Goal: Information Seeking & Learning: Learn about a topic

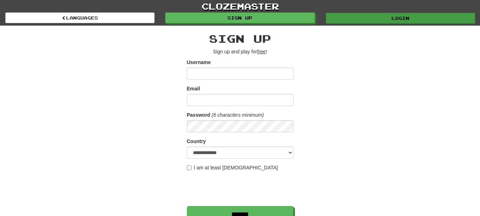
type input "**********"
click at [386, 12] on div "Login" at bounding box center [400, 17] width 160 height 11
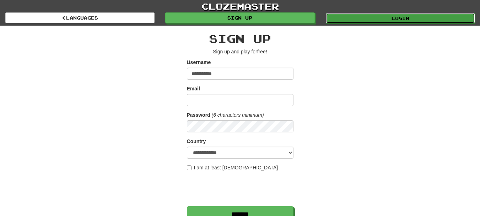
click at [386, 15] on link "Login" at bounding box center [400, 18] width 149 height 11
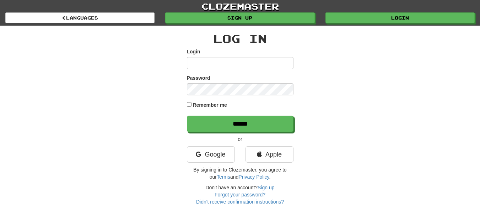
type input "**********"
click at [211, 105] on label "Remember me" at bounding box center [209, 104] width 34 height 7
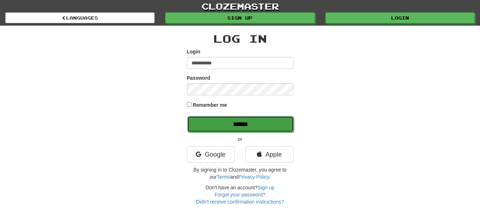
click at [236, 120] on input "******" at bounding box center [240, 124] width 107 height 16
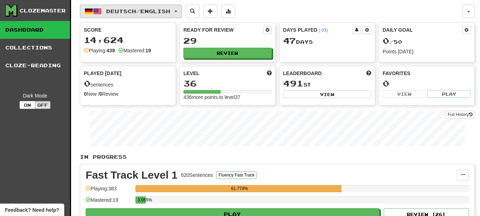
click at [150, 13] on span "Deutsch / English" at bounding box center [138, 11] width 64 height 6
click at [145, 14] on span "Deutsch / English" at bounding box center [138, 11] width 64 height 6
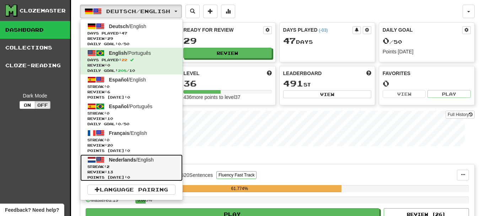
click at [138, 172] on span "Review: 13" at bounding box center [131, 171] width 88 height 5
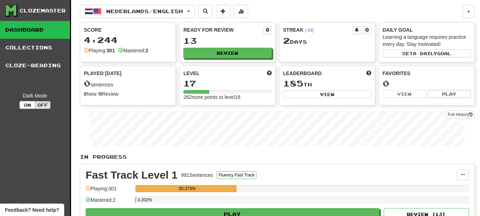
click at [213, 42] on div "13" at bounding box center [227, 40] width 88 height 9
click at [215, 52] on button "Review" at bounding box center [228, 53] width 88 height 11
select select "**"
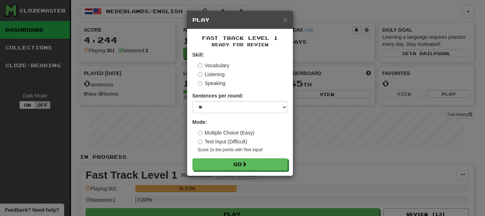
click at [259, 172] on div "Fast Track Level 1 Ready for Review Skill: Vocabulary Listening Speaking Senten…" at bounding box center [240, 102] width 106 height 146
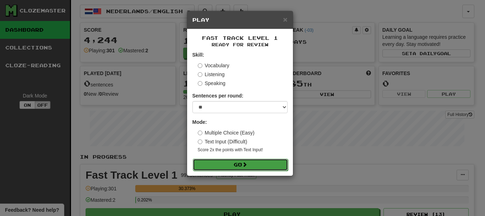
click at [255, 164] on button "Go" at bounding box center [240, 164] width 95 height 12
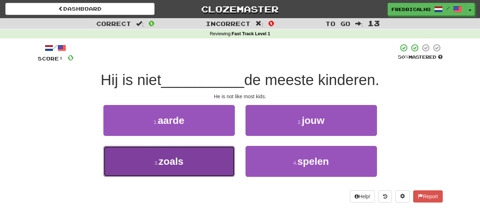
click at [211, 168] on button "3 . zoals" at bounding box center [168, 161] width 131 height 31
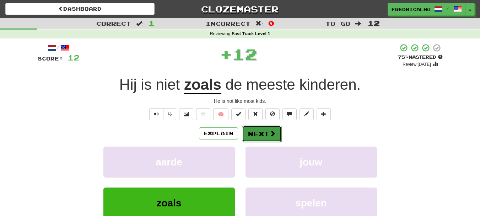
click at [253, 134] on button "Next" at bounding box center [262, 133] width 40 height 16
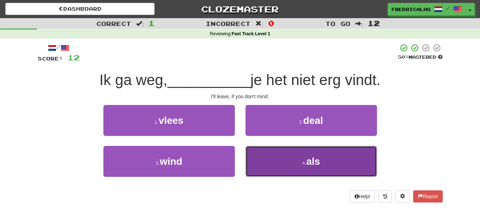
click at [273, 162] on button "4 . als" at bounding box center [310, 161] width 131 height 31
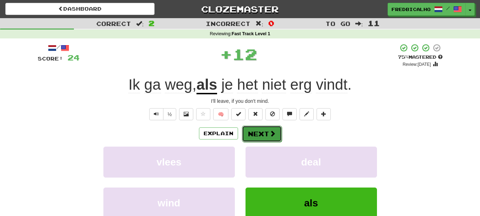
click at [264, 137] on button "Next" at bounding box center [262, 133] width 40 height 16
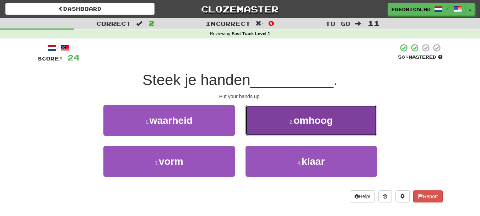
click at [292, 128] on button "2 . omhoog" at bounding box center [310, 120] width 131 height 31
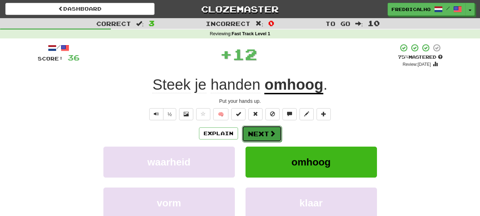
click at [255, 136] on button "Next" at bounding box center [262, 133] width 40 height 16
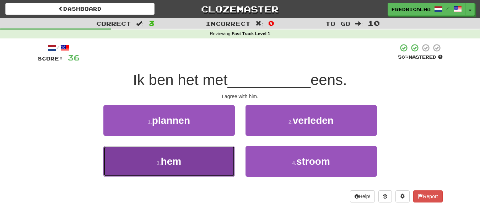
click at [210, 167] on button "3 . hem" at bounding box center [168, 161] width 131 height 31
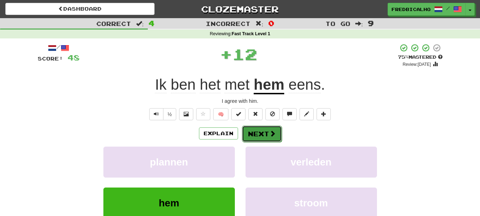
click at [269, 132] on span at bounding box center [272, 133] width 6 height 6
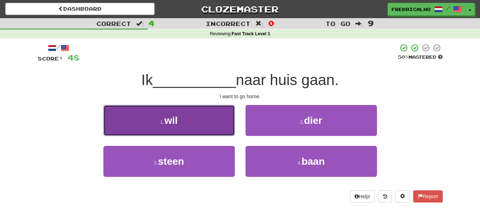
click at [228, 132] on button "1 . wil" at bounding box center [168, 120] width 131 height 31
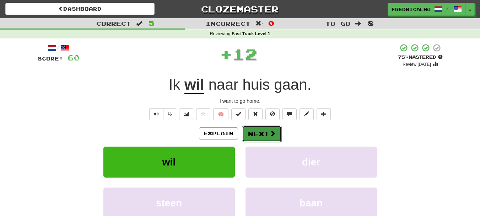
click at [260, 131] on button "Next" at bounding box center [262, 133] width 40 height 16
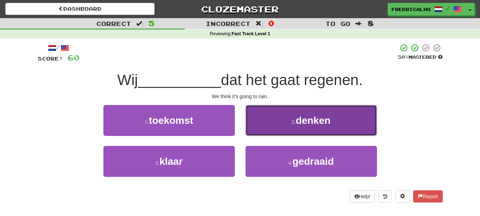
click at [288, 127] on button "2 . denken" at bounding box center [310, 120] width 131 height 31
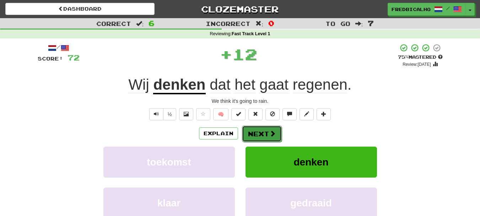
click at [266, 132] on button "Next" at bounding box center [262, 133] width 40 height 16
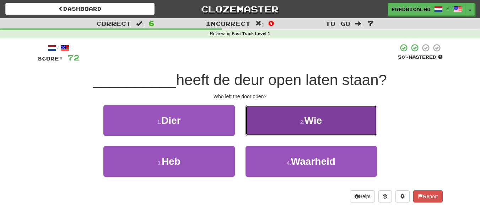
click at [279, 132] on button "2 . Wie" at bounding box center [310, 120] width 131 height 31
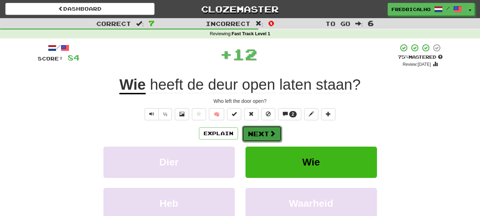
click at [256, 133] on button "Next" at bounding box center [262, 133] width 40 height 16
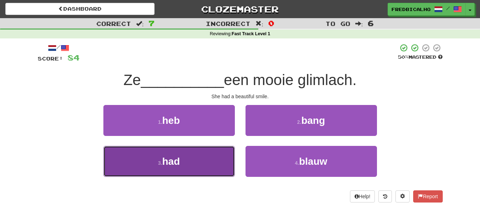
click at [225, 162] on button "3 . had" at bounding box center [168, 161] width 131 height 31
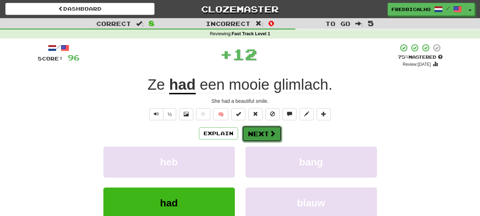
click at [259, 130] on button "Next" at bounding box center [262, 133] width 40 height 16
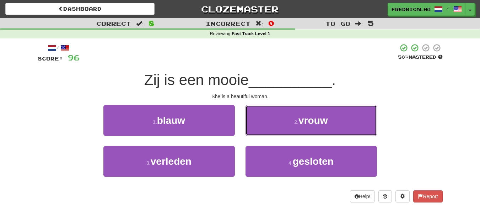
click at [259, 130] on button "2 . vrouw" at bounding box center [310, 120] width 131 height 31
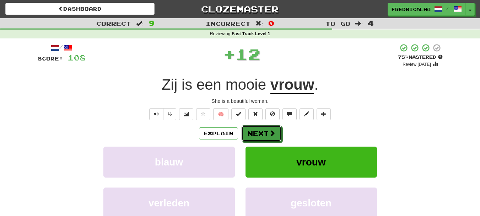
click at [259, 130] on button "Next" at bounding box center [261, 133] width 40 height 16
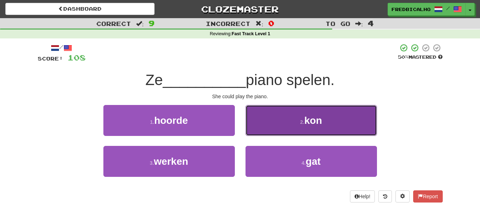
click at [276, 132] on button "2 . kon" at bounding box center [310, 120] width 131 height 31
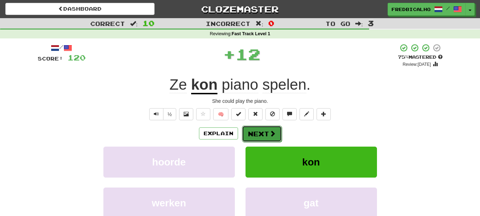
click at [262, 134] on button "Next" at bounding box center [262, 133] width 40 height 16
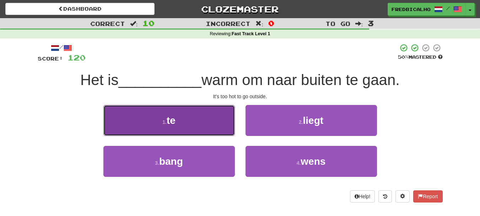
click at [213, 129] on button "1 . te" at bounding box center [168, 120] width 131 height 31
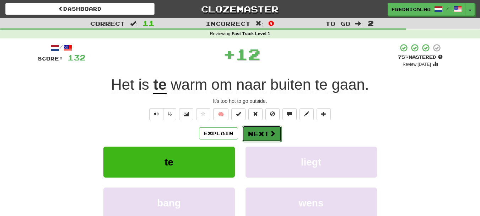
click at [260, 132] on button "Next" at bounding box center [262, 133] width 40 height 16
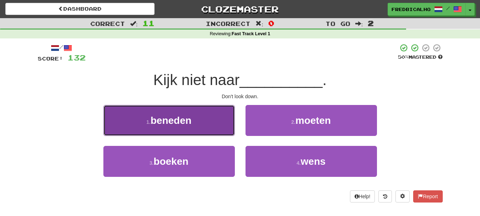
click at [215, 130] on button "1 . beneden" at bounding box center [168, 120] width 131 height 31
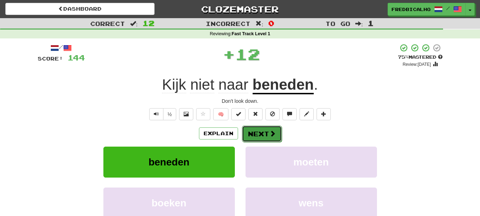
click at [256, 132] on button "Next" at bounding box center [262, 133] width 40 height 16
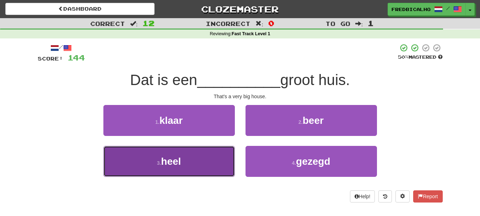
click at [197, 162] on button "3 . heel" at bounding box center [168, 161] width 131 height 31
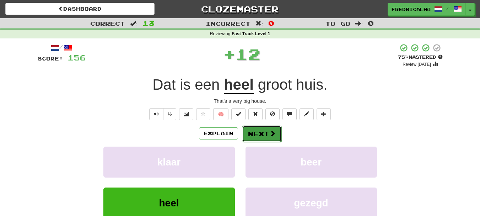
click at [258, 138] on button "Next" at bounding box center [262, 133] width 40 height 16
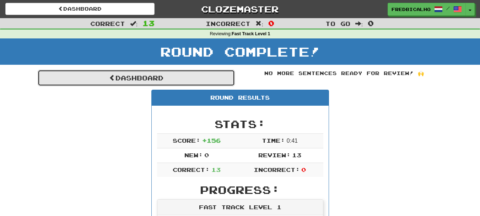
click at [161, 70] on link "Dashboard" at bounding box center [136, 78] width 197 height 16
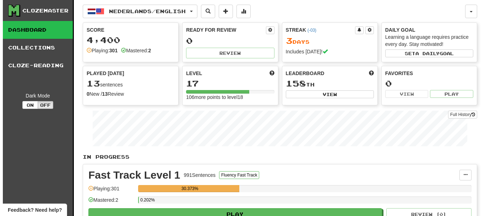
scroll to position [71, 0]
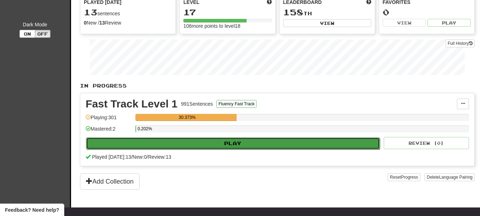
click at [246, 142] on button "Play" at bounding box center [233, 143] width 294 height 12
select select "**"
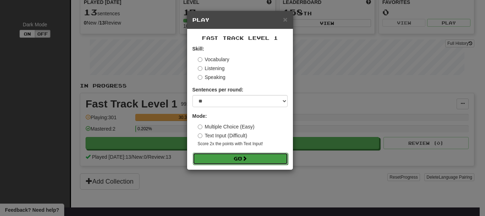
click at [242, 161] on button "Go" at bounding box center [240, 158] width 95 height 12
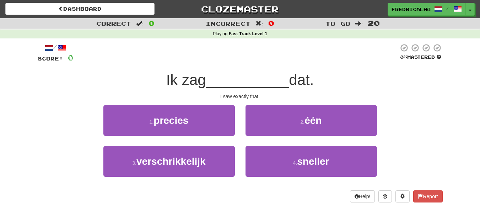
click at [202, 103] on div "/ Score: 0 0 % Mastered Ik zag __________ dat. I saw exactly that. 1 . precies …" at bounding box center [240, 122] width 405 height 159
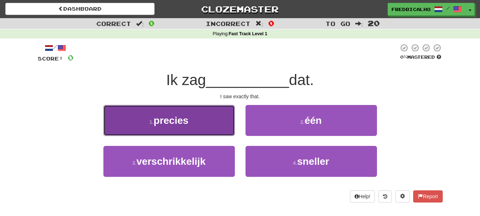
click at [204, 114] on button "1 . precies" at bounding box center [168, 120] width 131 height 31
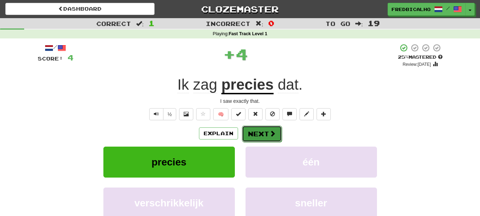
click at [264, 130] on button "Next" at bounding box center [262, 133] width 40 height 16
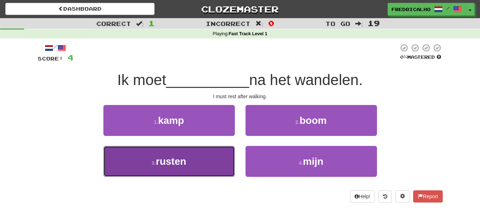
click at [207, 169] on button "3 . rusten" at bounding box center [168, 161] width 131 height 31
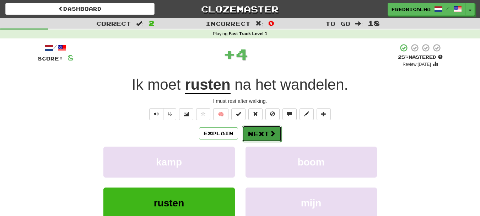
click at [272, 136] on span at bounding box center [272, 133] width 6 height 6
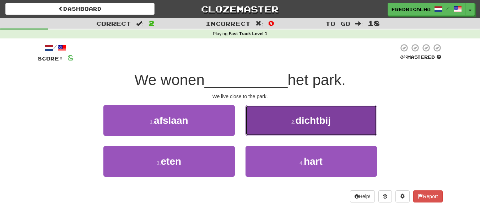
click at [275, 125] on button "2 . dichtbij" at bounding box center [310, 120] width 131 height 31
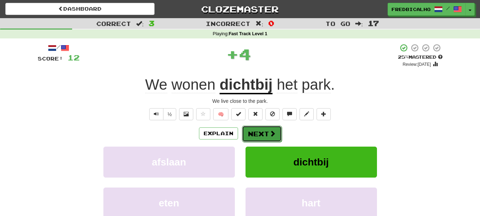
click at [269, 133] on span at bounding box center [272, 133] width 6 height 6
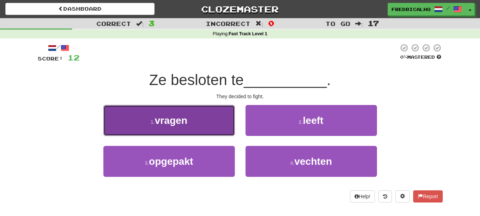
click at [221, 123] on button "1 . vragen" at bounding box center [168, 120] width 131 height 31
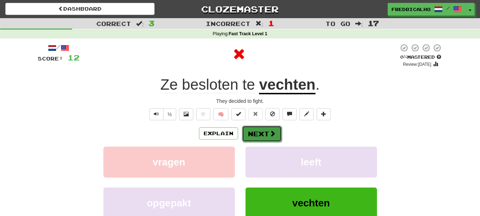
click at [259, 137] on button "Next" at bounding box center [262, 133] width 40 height 16
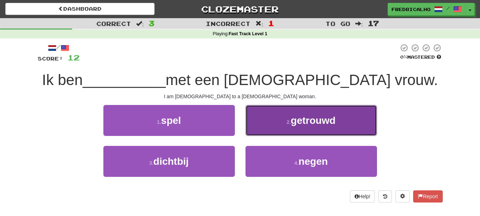
click at [287, 121] on small "2 ." at bounding box center [289, 122] width 4 height 6
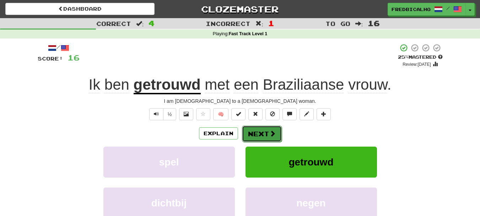
click at [269, 131] on span at bounding box center [272, 133] width 6 height 6
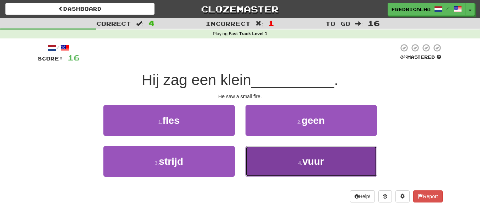
click at [280, 167] on button "4 . vuur" at bounding box center [310, 161] width 131 height 31
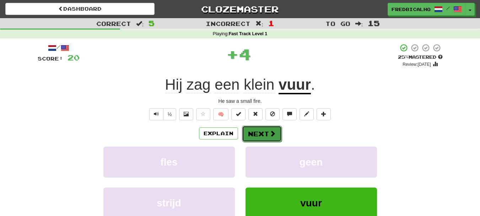
click at [261, 128] on button "Next" at bounding box center [262, 133] width 40 height 16
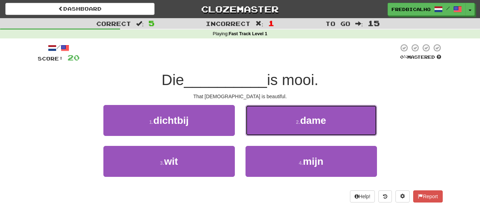
click at [261, 128] on button "2 . dame" at bounding box center [310, 120] width 131 height 31
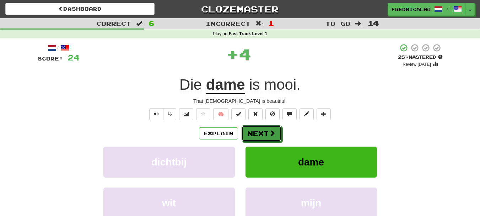
click at [261, 128] on button "Next" at bounding box center [261, 133] width 40 height 16
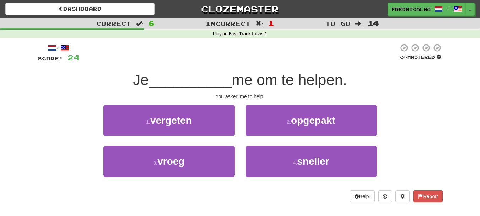
click at [241, 142] on div "2 . opgepakt" at bounding box center [311, 125] width 142 height 41
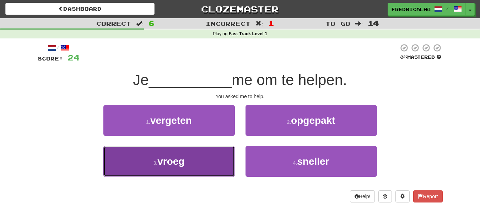
click at [207, 151] on button "3 . vroeg" at bounding box center [168, 161] width 131 height 31
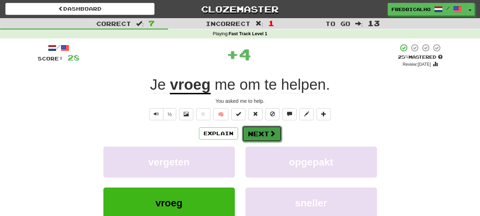
click at [275, 128] on button "Next" at bounding box center [262, 133] width 40 height 16
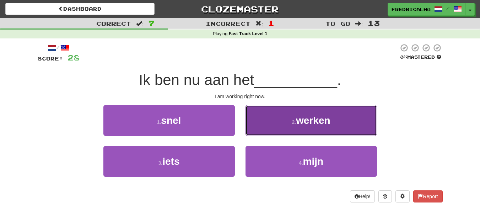
click at [267, 125] on button "2 . werken" at bounding box center [310, 120] width 131 height 31
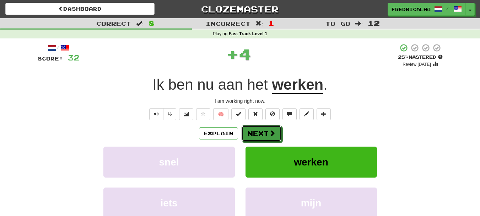
click at [267, 125] on button "Next" at bounding box center [261, 133] width 40 height 16
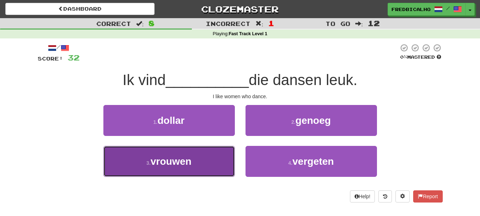
click at [213, 169] on button "3 . vrouwen" at bounding box center [168, 161] width 131 height 31
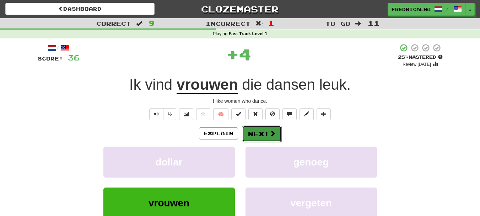
click at [264, 135] on button "Next" at bounding box center [262, 133] width 40 height 16
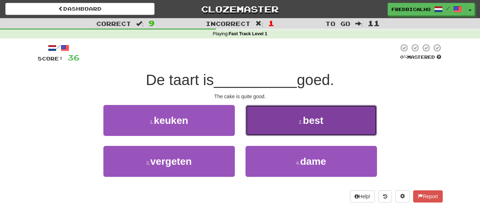
click at [263, 135] on button "2 . best" at bounding box center [310, 120] width 131 height 31
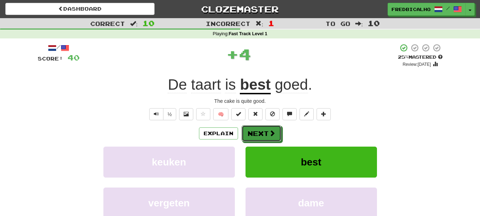
click at [263, 135] on button "Next" at bounding box center [261, 133] width 40 height 16
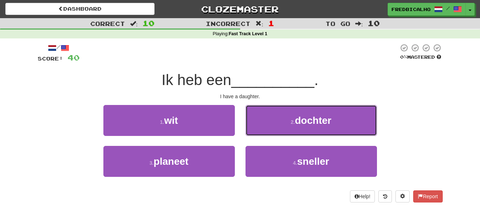
click at [263, 135] on button "2 . dochter" at bounding box center [310, 120] width 131 height 31
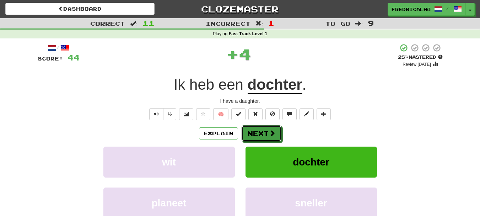
click at [263, 135] on button "Next" at bounding box center [261, 133] width 40 height 16
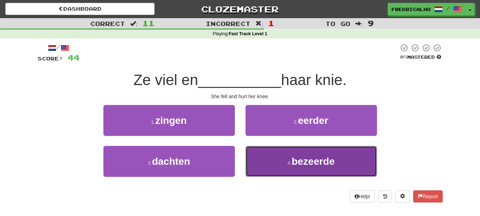
click at [286, 159] on button "4 . bezeerde" at bounding box center [310, 161] width 131 height 31
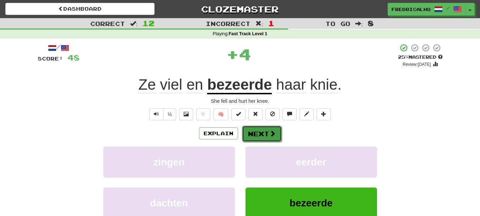
click at [266, 135] on button "Next" at bounding box center [262, 133] width 40 height 16
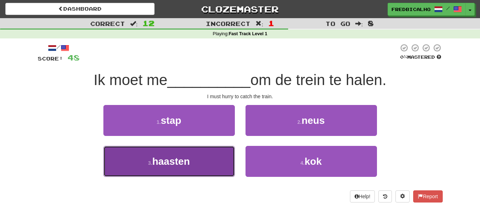
click at [211, 147] on button "3 . haasten" at bounding box center [168, 161] width 131 height 31
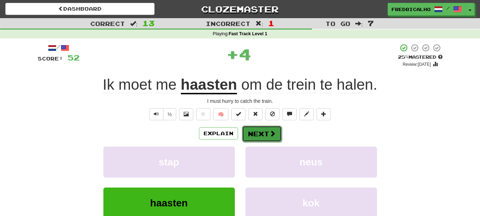
click at [260, 132] on button "Next" at bounding box center [262, 133] width 40 height 16
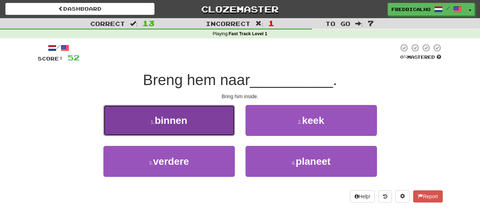
click at [220, 128] on button "1 . binnen" at bounding box center [168, 120] width 131 height 31
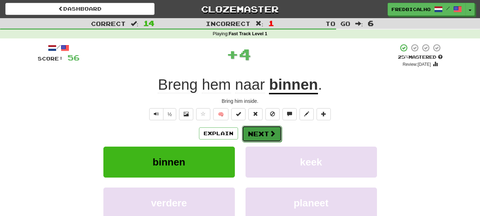
click at [262, 131] on button "Next" at bounding box center [262, 133] width 40 height 16
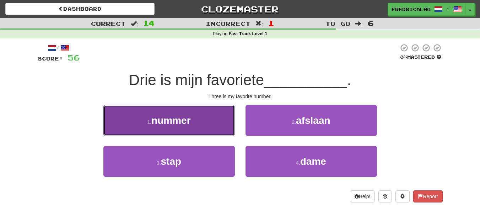
click at [207, 132] on button "1 . nummer" at bounding box center [168, 120] width 131 height 31
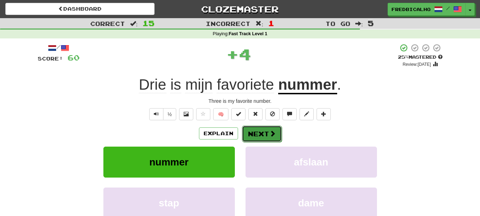
click at [258, 134] on button "Next" at bounding box center [262, 133] width 40 height 16
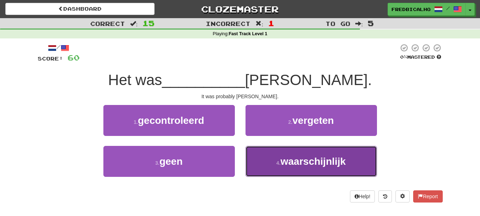
click at [286, 166] on span "waarschijnlijk" at bounding box center [313, 161] width 65 height 11
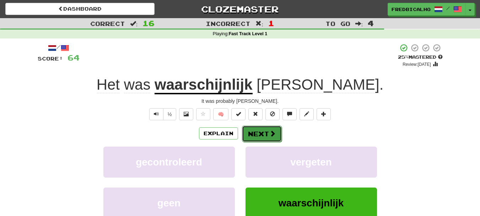
click at [260, 134] on button "Next" at bounding box center [262, 133] width 40 height 16
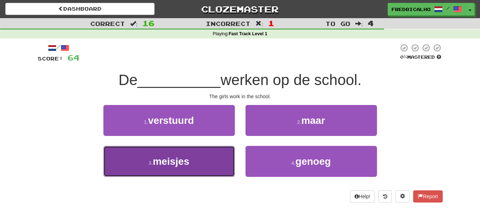
click at [199, 158] on button "3 . meisjes" at bounding box center [168, 161] width 131 height 31
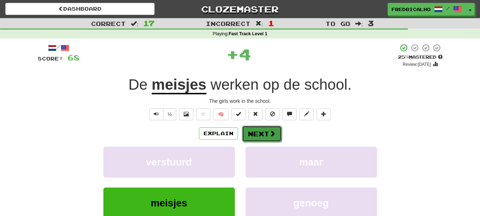
click at [265, 133] on button "Next" at bounding box center [262, 133] width 40 height 16
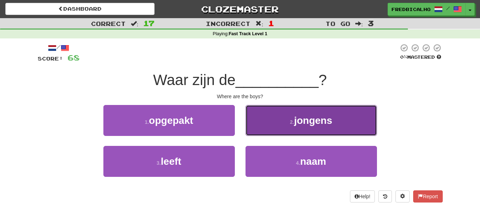
click at [266, 131] on button "2 . jongens" at bounding box center [310, 120] width 131 height 31
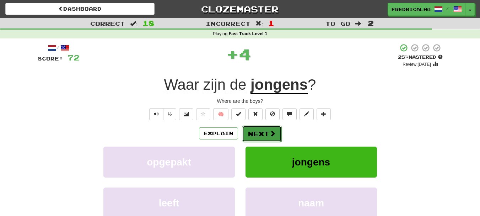
click at [266, 132] on button "Next" at bounding box center [262, 133] width 40 height 16
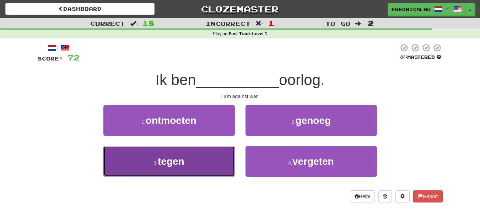
click at [219, 159] on button "3 . tegen" at bounding box center [168, 161] width 131 height 31
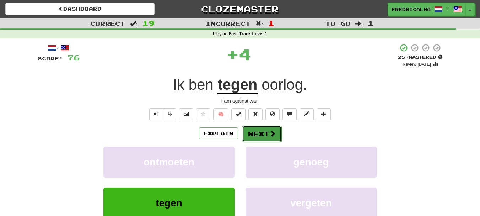
click at [269, 134] on span at bounding box center [272, 133] width 6 height 6
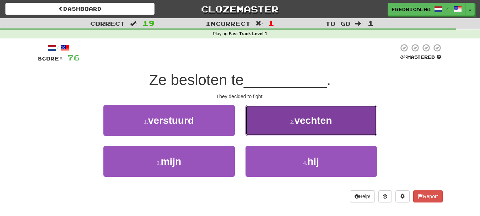
click at [269, 133] on button "2 . vechten" at bounding box center [310, 120] width 131 height 31
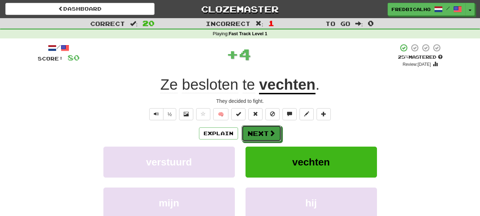
click at [269, 133] on span at bounding box center [272, 133] width 6 height 6
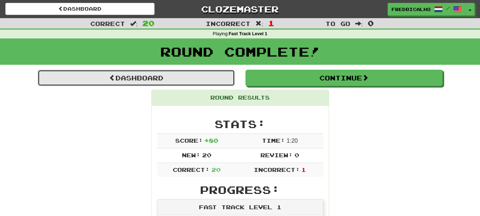
click at [165, 80] on link "Dashboard" at bounding box center [136, 78] width 197 height 16
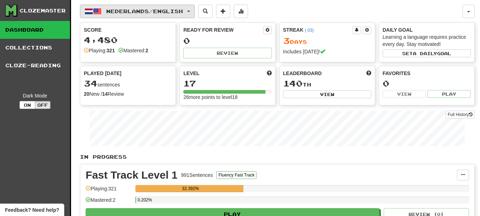
click at [171, 13] on span "Nederlands / English" at bounding box center [144, 11] width 77 height 6
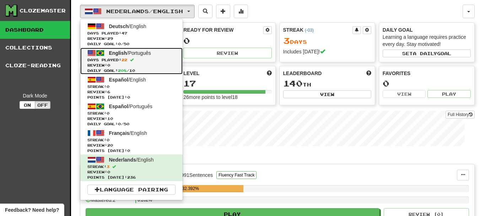
click at [156, 64] on span "Review: 0" at bounding box center [131, 65] width 88 height 5
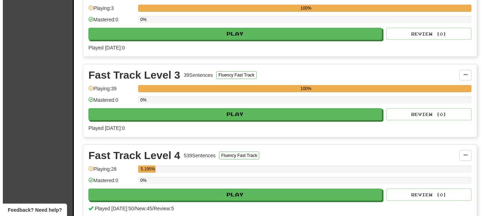
scroll to position [994, 0]
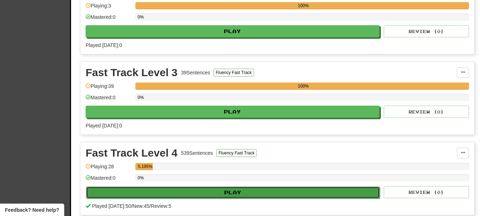
click at [246, 190] on button "Play" at bounding box center [233, 192] width 294 height 12
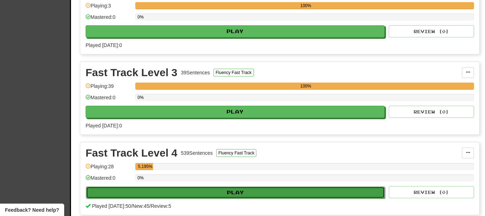
select select "********"
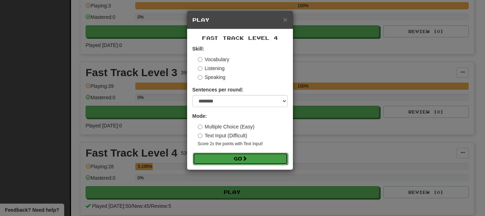
click at [237, 155] on button "Go" at bounding box center [240, 158] width 95 height 12
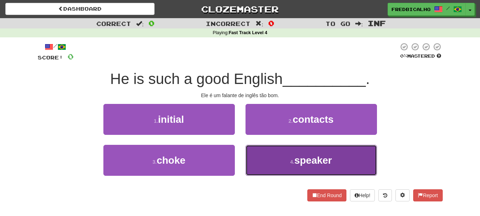
click at [264, 157] on button "4 . speaker" at bounding box center [310, 160] width 131 height 31
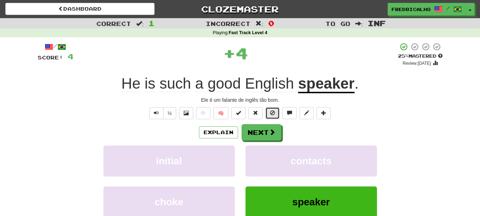
click at [275, 109] on button at bounding box center [272, 113] width 14 height 12
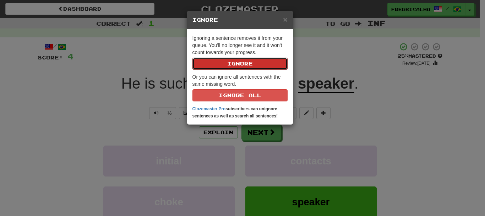
click at [192, 58] on button "Ignore" at bounding box center [239, 64] width 95 height 12
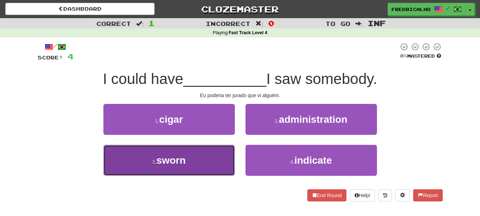
click at [208, 164] on button "3 . sworn" at bounding box center [168, 160] width 131 height 31
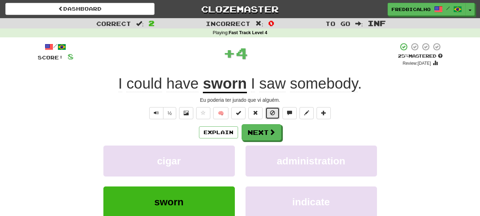
click at [269, 114] on button at bounding box center [272, 113] width 14 height 12
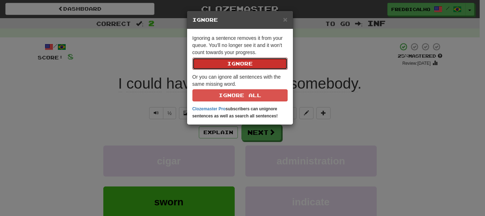
click at [192, 58] on button "Ignore" at bounding box center [239, 64] width 95 height 12
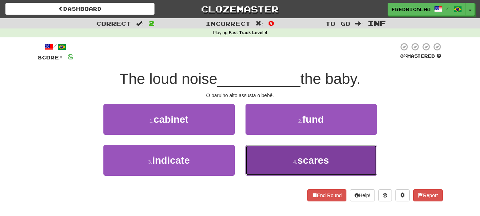
click at [283, 160] on button "4 . scares" at bounding box center [310, 160] width 131 height 31
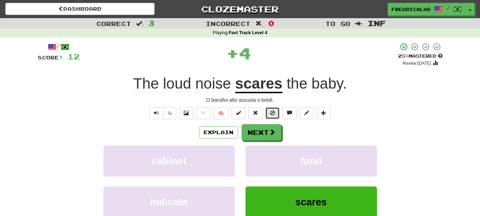
click at [275, 116] on button at bounding box center [272, 113] width 14 height 12
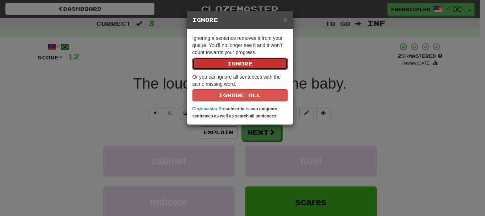
click at [192, 58] on button "Ignore" at bounding box center [239, 64] width 95 height 12
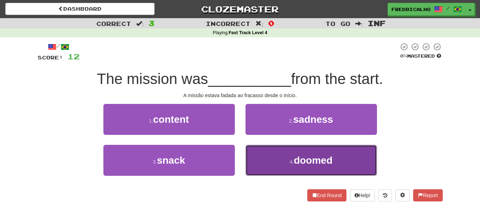
click at [279, 154] on button "4 . doomed" at bounding box center [310, 160] width 131 height 31
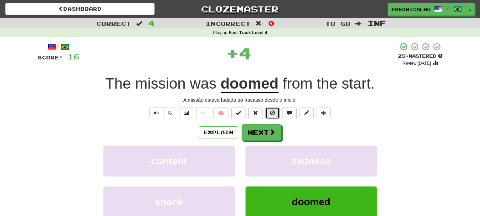
click at [271, 115] on button at bounding box center [272, 113] width 14 height 12
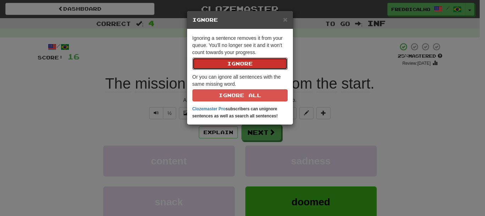
click at [192, 58] on button "Ignore" at bounding box center [239, 64] width 95 height 12
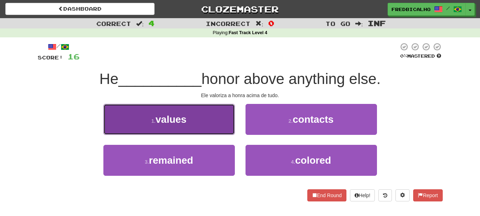
click at [221, 124] on button "1 . values" at bounding box center [168, 119] width 131 height 31
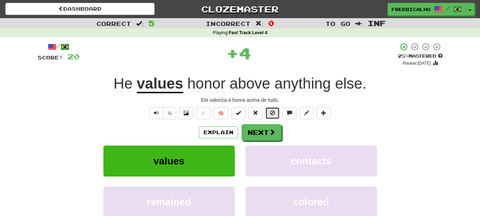
click at [271, 114] on span at bounding box center [272, 112] width 5 height 5
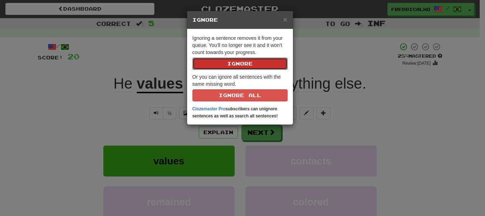
click at [192, 58] on button "Ignore" at bounding box center [239, 64] width 95 height 12
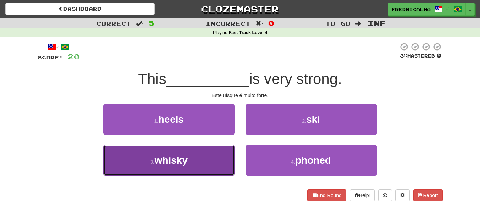
click at [207, 157] on button "3 . whisky" at bounding box center [168, 160] width 131 height 31
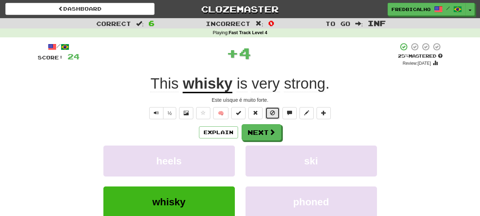
click at [268, 118] on button at bounding box center [272, 113] width 14 height 12
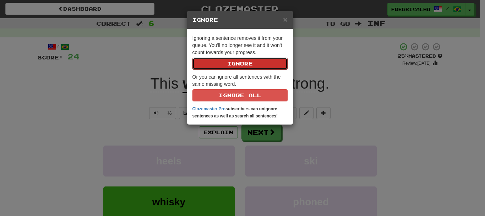
click at [192, 58] on button "Ignore" at bounding box center [239, 64] width 95 height 12
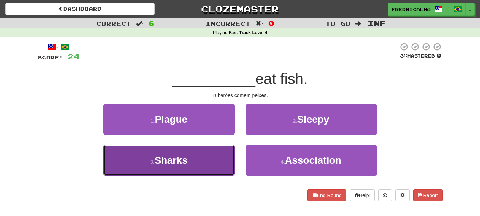
click at [212, 159] on button "3 . Sharks" at bounding box center [168, 160] width 131 height 31
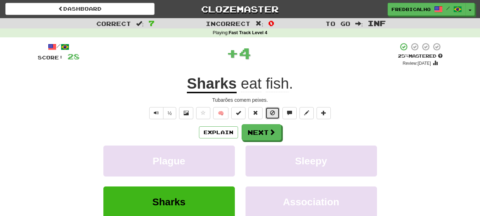
click at [266, 109] on button at bounding box center [272, 113] width 14 height 12
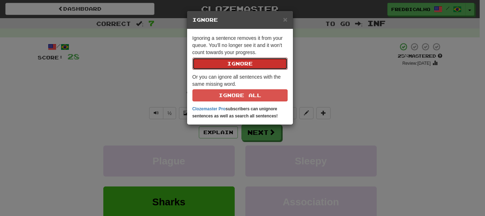
click at [192, 58] on button "Ignore" at bounding box center [239, 64] width 95 height 12
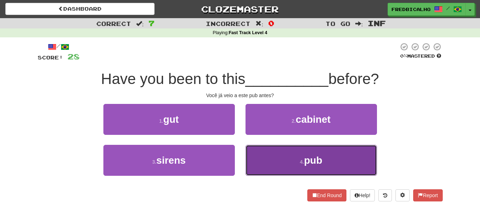
click at [286, 163] on button "4 . pub" at bounding box center [310, 160] width 131 height 31
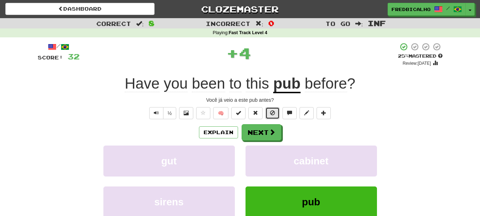
click at [272, 115] on span at bounding box center [272, 112] width 5 height 5
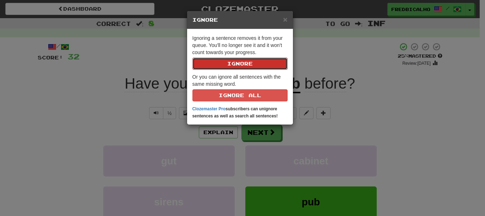
click at [192, 58] on button "Ignore" at bounding box center [239, 64] width 95 height 12
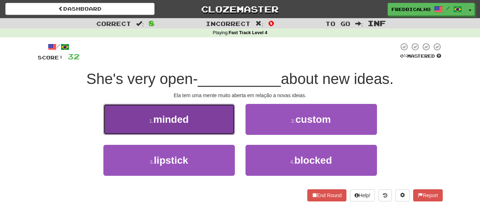
click at [220, 119] on button "1 . minded" at bounding box center [168, 119] width 131 height 31
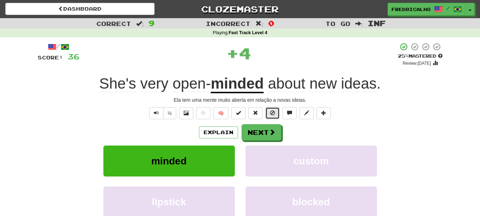
click at [277, 115] on button at bounding box center [272, 113] width 14 height 12
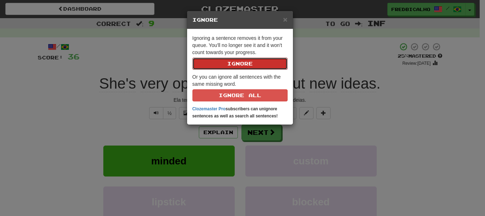
click at [192, 58] on button "Ignore" at bounding box center [239, 64] width 95 height 12
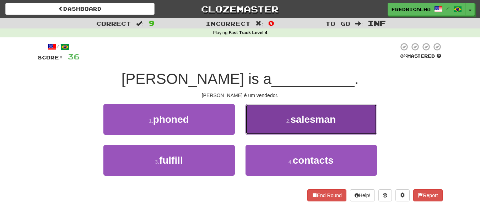
click at [264, 118] on button "2 . salesman" at bounding box center [310, 119] width 131 height 31
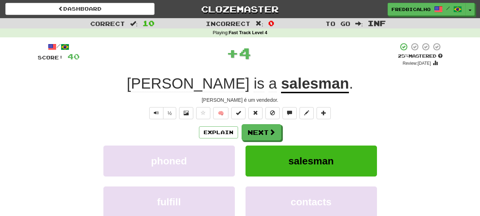
click at [264, 118] on div "½ 🧠" at bounding box center [240, 113] width 405 height 12
click at [270, 113] on button at bounding box center [272, 113] width 14 height 12
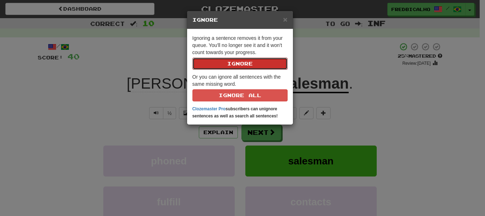
click at [192, 58] on button "Ignore" at bounding box center [239, 64] width 95 height 12
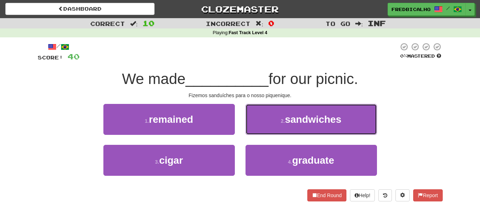
click at [270, 113] on button "2 . sandwiches" at bounding box center [310, 119] width 131 height 31
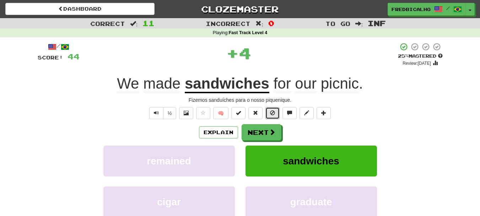
click at [270, 113] on button at bounding box center [272, 113] width 14 height 12
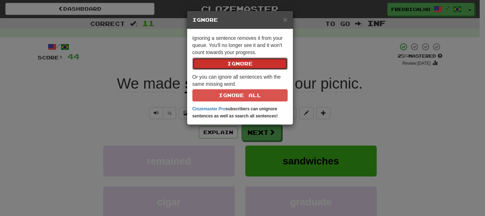
click at [192, 58] on button "Ignore" at bounding box center [239, 64] width 95 height 12
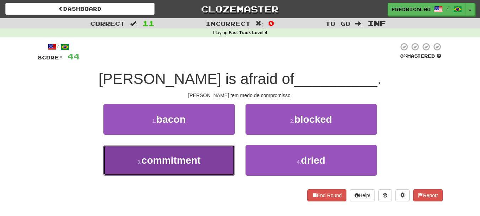
click at [205, 158] on button "3 . commitment" at bounding box center [168, 160] width 131 height 31
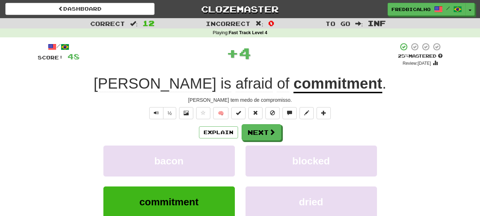
click at [265, 115] on div "½ 🧠" at bounding box center [240, 113] width 405 height 12
click at [268, 114] on button at bounding box center [272, 113] width 14 height 12
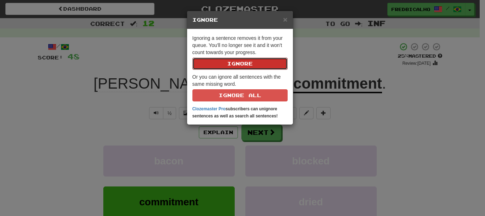
click at [192, 58] on button "Ignore" at bounding box center [239, 64] width 95 height 12
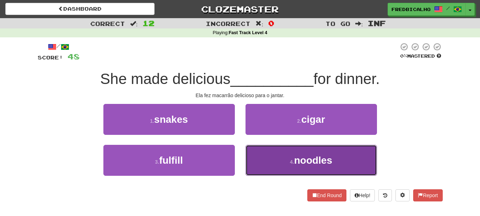
click at [275, 152] on button "4 . noodles" at bounding box center [310, 160] width 131 height 31
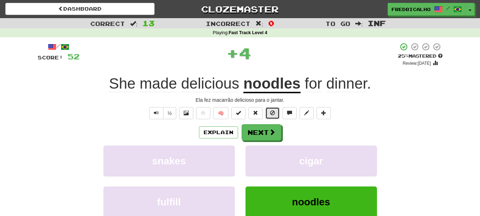
click at [276, 113] on button at bounding box center [272, 113] width 14 height 12
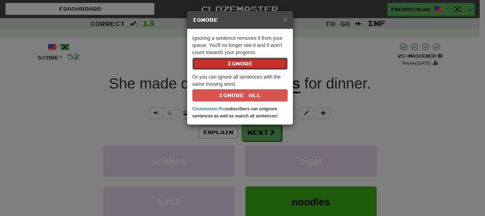
click at [192, 58] on button "Ignore" at bounding box center [239, 64] width 95 height 12
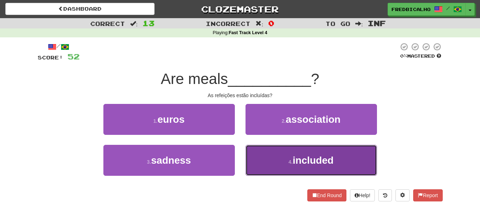
click at [280, 165] on button "4 . included" at bounding box center [310, 160] width 131 height 31
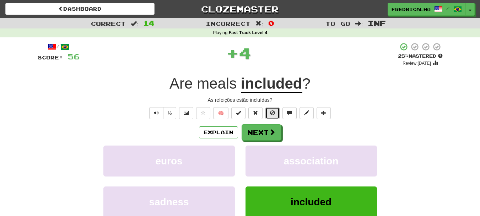
click at [270, 113] on span at bounding box center [272, 112] width 5 height 5
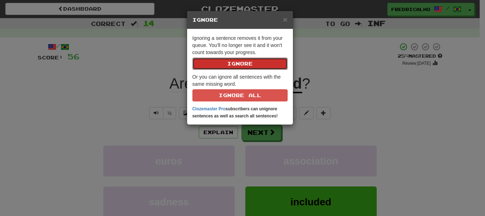
click at [192, 58] on button "Ignore" at bounding box center [239, 64] width 95 height 12
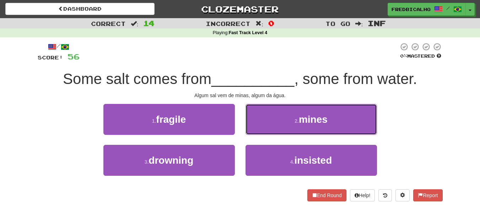
click at [270, 113] on button "2 . mines" at bounding box center [310, 119] width 131 height 31
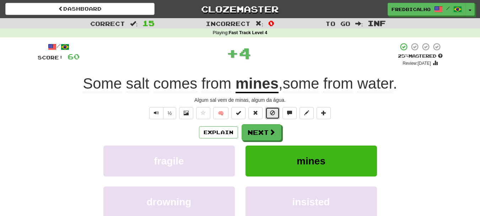
click at [270, 113] on span at bounding box center [272, 112] width 5 height 5
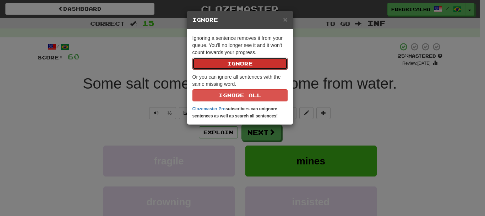
click at [192, 58] on button "Ignore" at bounding box center [239, 64] width 95 height 12
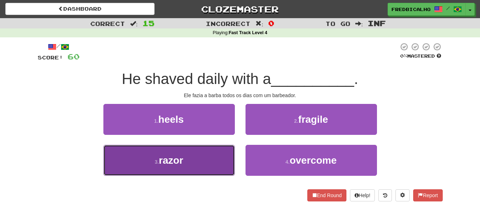
click at [218, 148] on button "3 . razor" at bounding box center [168, 160] width 131 height 31
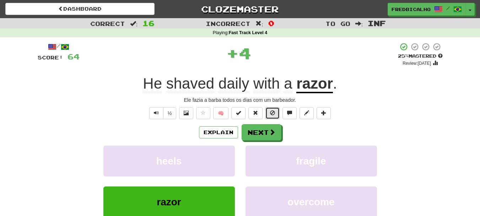
click at [270, 112] on span at bounding box center [272, 112] width 5 height 5
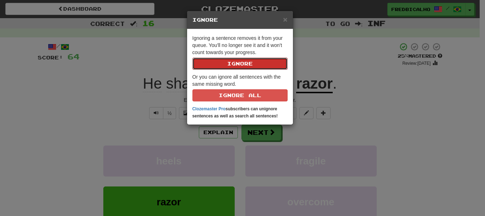
click at [192, 58] on button "Ignore" at bounding box center [239, 64] width 95 height 12
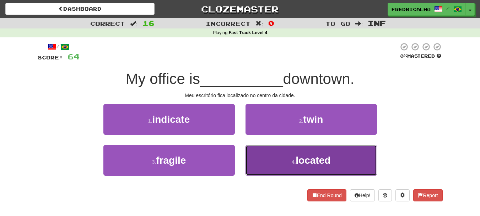
click at [286, 154] on button "4 . located" at bounding box center [310, 160] width 131 height 31
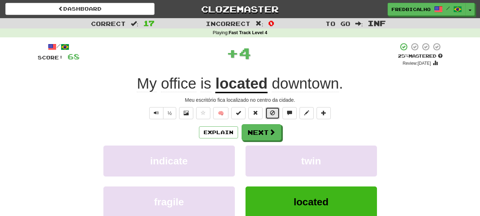
click at [277, 117] on button at bounding box center [272, 113] width 14 height 12
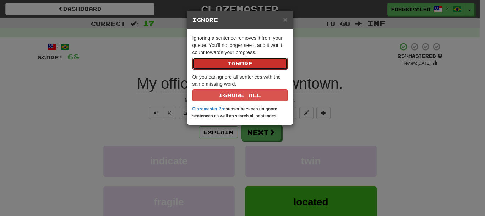
click at [192, 58] on button "Ignore" at bounding box center [239, 64] width 95 height 12
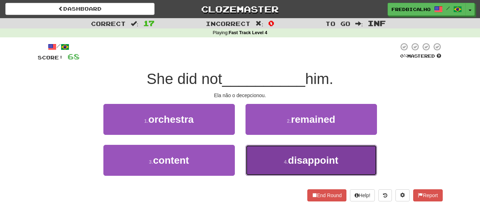
click at [288, 158] on button "4 . disappoint" at bounding box center [310, 160] width 131 height 31
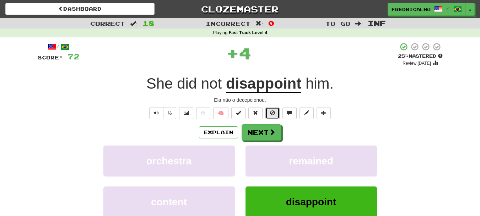
click at [273, 113] on span at bounding box center [272, 112] width 5 height 5
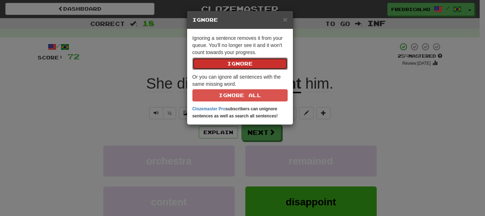
click at [192, 58] on button "Ignore" at bounding box center [239, 64] width 95 height 12
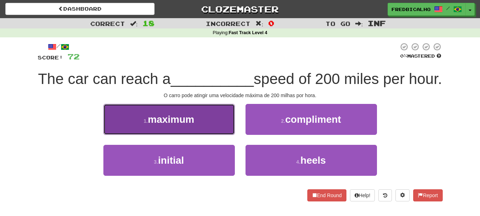
click at [201, 135] on button "1 . maximum" at bounding box center [168, 119] width 131 height 31
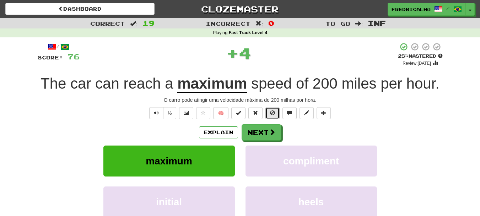
click at [273, 113] on span at bounding box center [272, 112] width 5 height 5
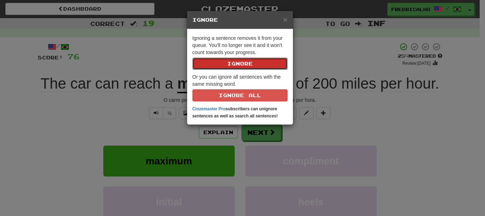
click at [192, 58] on button "Ignore" at bounding box center [239, 64] width 95 height 12
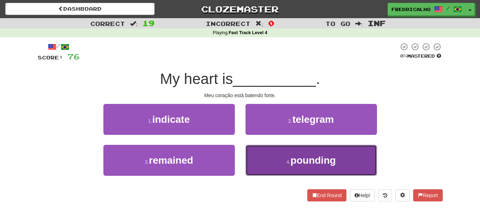
click at [281, 157] on button "4 . pounding" at bounding box center [310, 160] width 131 height 31
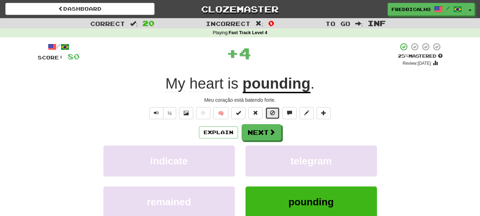
click at [271, 114] on span at bounding box center [272, 112] width 5 height 5
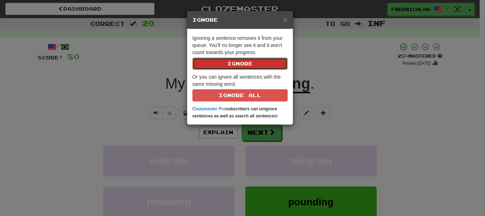
click at [192, 58] on button "Ignore" at bounding box center [239, 64] width 95 height 12
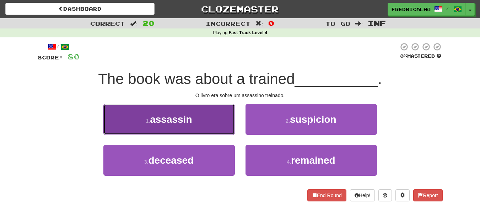
click at [224, 123] on button "1 . assassin" at bounding box center [168, 119] width 131 height 31
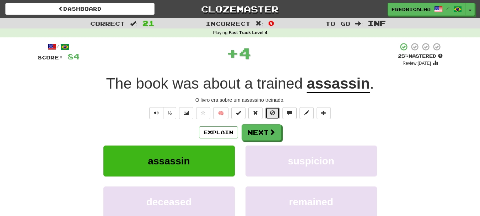
click at [276, 113] on button at bounding box center [272, 113] width 14 height 12
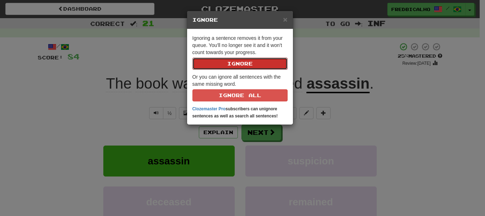
click at [192, 58] on button "Ignore" at bounding box center [239, 64] width 95 height 12
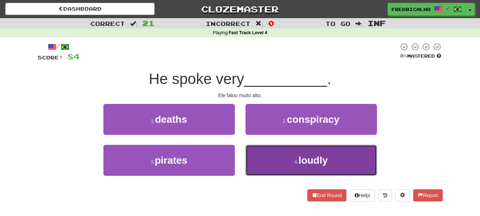
click at [277, 160] on button "4 . loudly" at bounding box center [310, 160] width 131 height 31
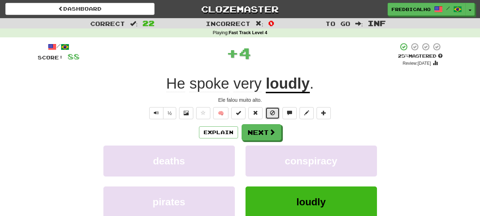
click at [272, 115] on span at bounding box center [272, 112] width 5 height 5
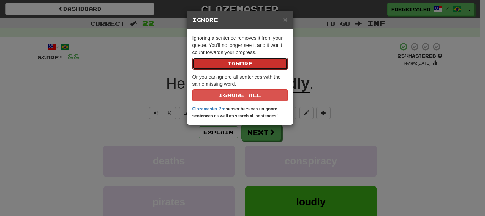
click at [192, 58] on button "Ignore" at bounding box center [239, 64] width 95 height 12
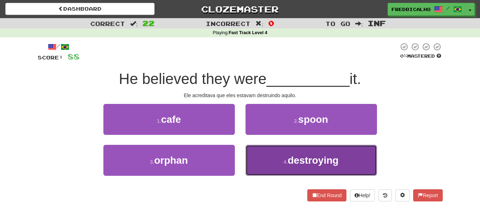
click at [289, 158] on span "destroying" at bounding box center [313, 159] width 51 height 11
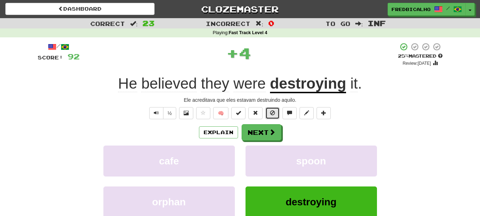
click at [276, 113] on button at bounding box center [272, 113] width 14 height 12
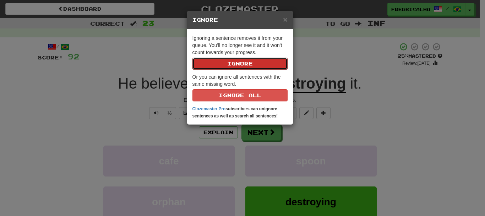
click at [192, 58] on button "Ignore" at bounding box center [239, 64] width 95 height 12
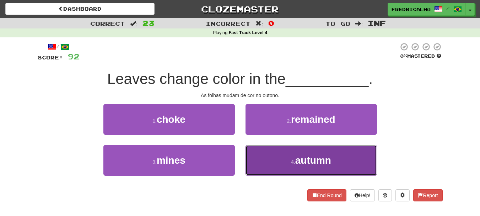
click at [280, 161] on button "4 . autumn" at bounding box center [310, 160] width 131 height 31
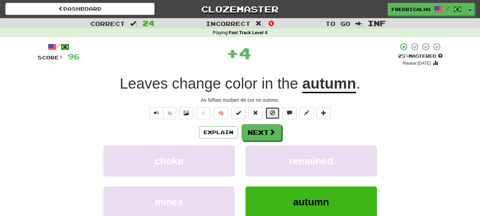
click at [278, 111] on button at bounding box center [272, 113] width 14 height 12
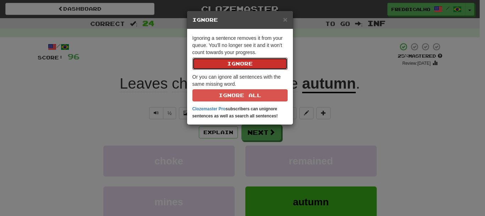
click at [192, 58] on button "Ignore" at bounding box center [239, 64] width 95 height 12
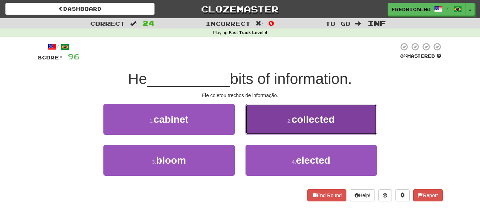
click at [276, 120] on button "2 . collected" at bounding box center [310, 119] width 131 height 31
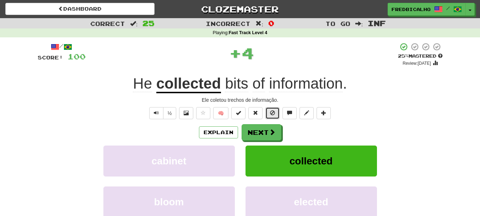
click at [273, 114] on span at bounding box center [272, 112] width 5 height 5
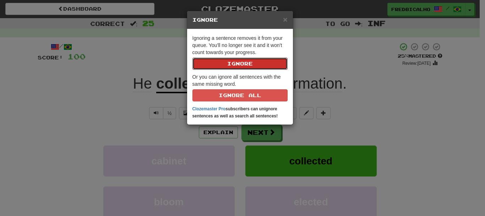
click at [192, 58] on button "Ignore" at bounding box center [239, 64] width 95 height 12
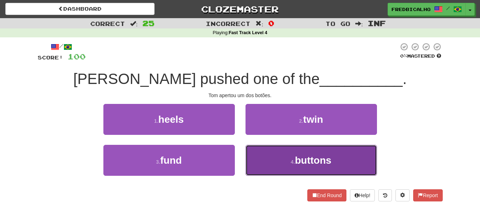
click at [292, 168] on button "4 . buttons" at bounding box center [310, 160] width 131 height 31
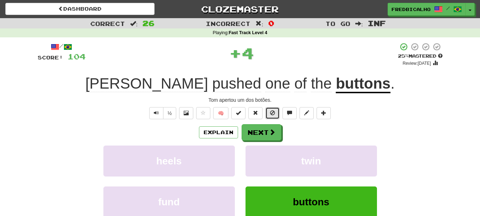
click at [277, 113] on button at bounding box center [272, 113] width 14 height 12
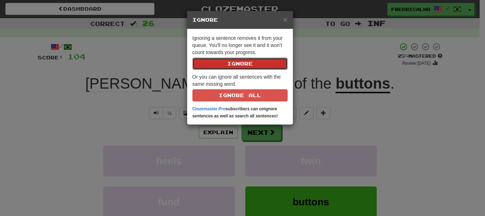
click at [192, 58] on button "Ignore" at bounding box center [239, 64] width 95 height 12
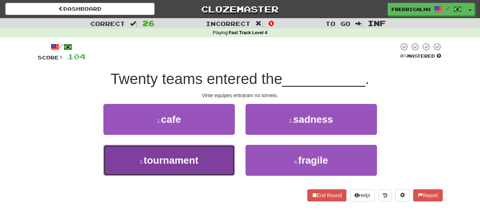
click at [229, 163] on button "3 . tournament" at bounding box center [168, 160] width 131 height 31
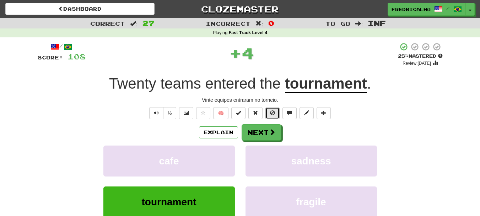
click at [273, 109] on button at bounding box center [272, 113] width 14 height 12
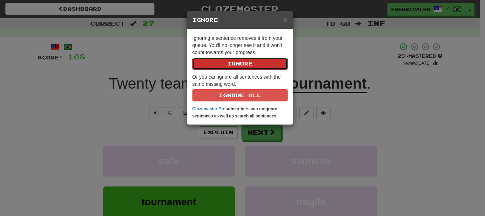
click at [192, 58] on button "Ignore" at bounding box center [239, 64] width 95 height 12
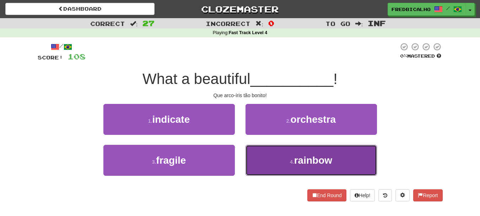
click at [283, 162] on button "4 . rainbow" at bounding box center [310, 160] width 131 height 31
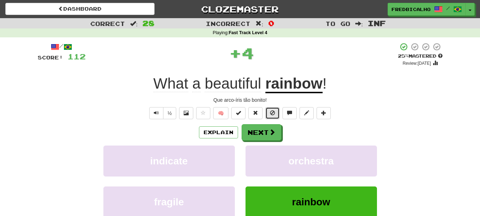
click at [272, 110] on span at bounding box center [272, 112] width 5 height 5
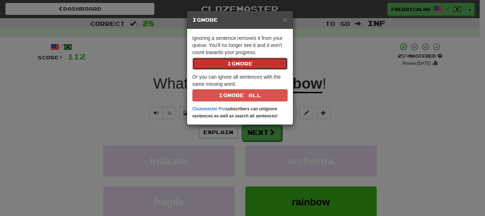
click at [250, 59] on button "Ignore" at bounding box center [239, 64] width 95 height 12
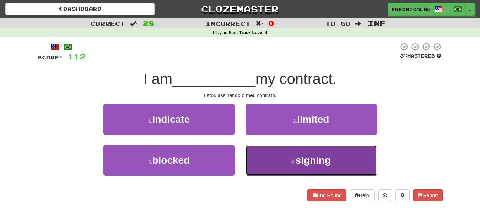
click at [280, 150] on button "4 . signing" at bounding box center [310, 160] width 131 height 31
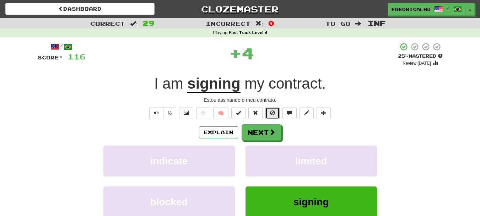
click at [274, 116] on button at bounding box center [272, 113] width 14 height 12
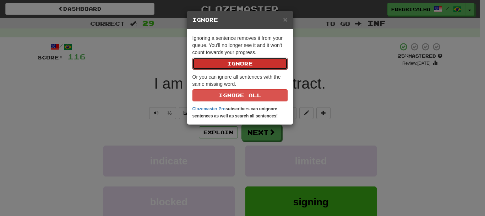
click at [192, 58] on button "Ignore" at bounding box center [239, 64] width 95 height 12
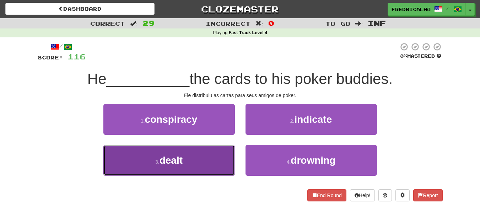
click at [209, 157] on button "3 . dealt" at bounding box center [168, 160] width 131 height 31
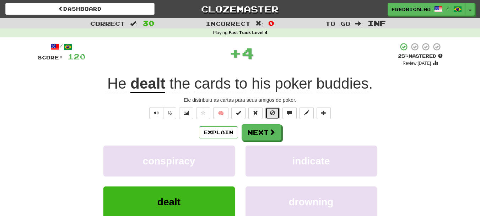
click at [273, 112] on span at bounding box center [272, 112] width 5 height 5
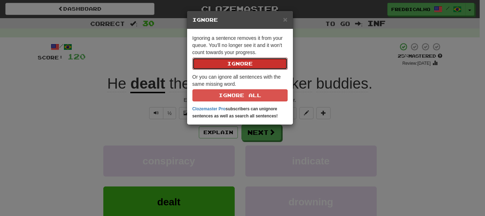
click at [192, 58] on button "Ignore" at bounding box center [239, 64] width 95 height 12
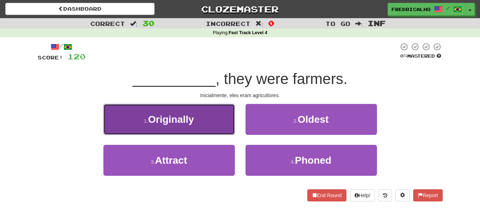
click at [208, 126] on button "1 . Originally" at bounding box center [168, 119] width 131 height 31
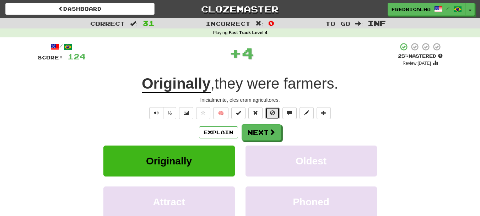
click at [274, 112] on span at bounding box center [272, 112] width 5 height 5
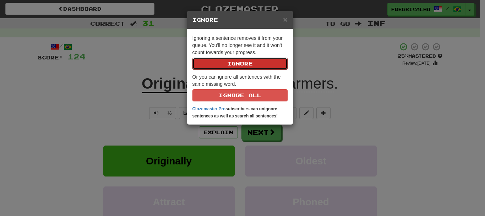
click at [192, 58] on button "Ignore" at bounding box center [239, 64] width 95 height 12
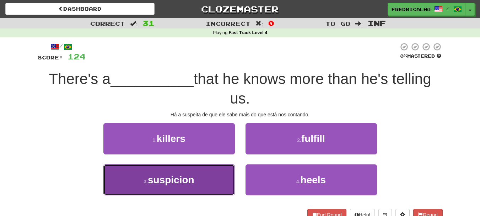
click at [207, 183] on button "3 . suspicion" at bounding box center [168, 179] width 131 height 31
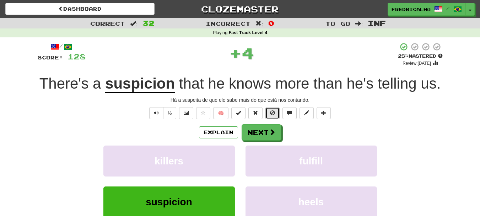
click at [272, 113] on span at bounding box center [272, 112] width 5 height 5
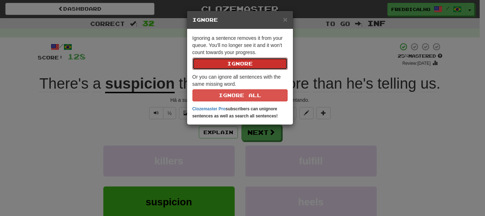
click at [192, 58] on button "Ignore" at bounding box center [239, 64] width 95 height 12
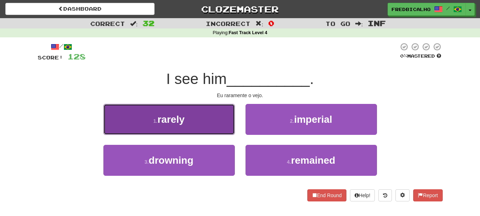
click at [206, 125] on button "1 . rarely" at bounding box center [168, 119] width 131 height 31
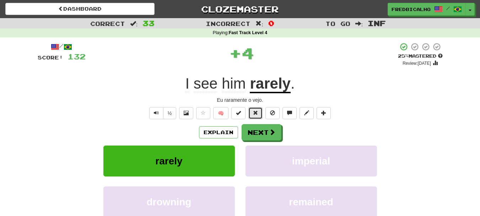
click at [259, 111] on button at bounding box center [255, 113] width 14 height 12
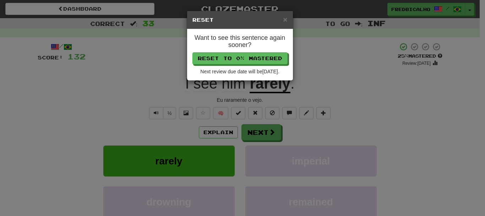
click at [387, 147] on div "× Reset Want to see this sentence again sooner? Reset to 0% Mastered Next revie…" at bounding box center [242, 108] width 485 height 216
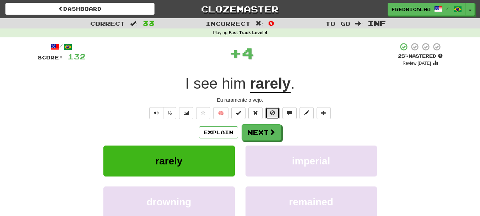
click at [276, 111] on button at bounding box center [272, 113] width 14 height 12
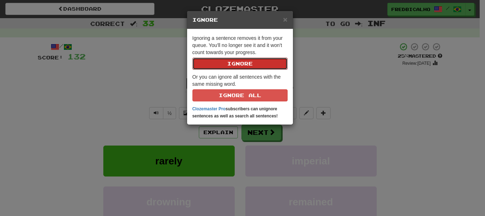
click at [192, 58] on button "Ignore" at bounding box center [239, 64] width 95 height 12
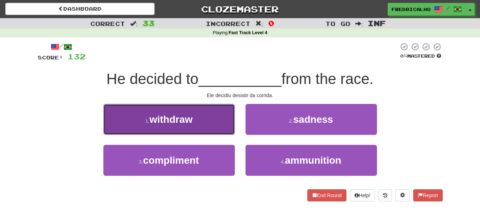
click at [168, 120] on span "withdraw" at bounding box center [171, 119] width 43 height 11
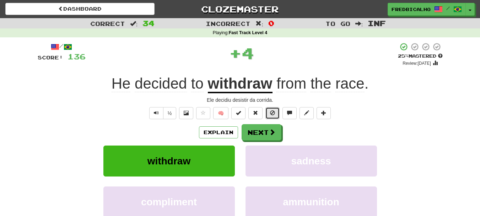
click at [274, 111] on span at bounding box center [272, 112] width 5 height 5
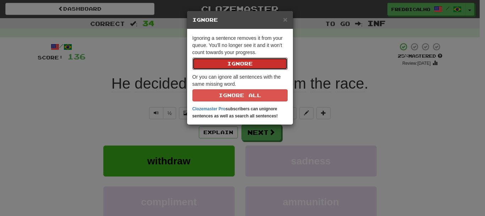
click at [192, 58] on button "Ignore" at bounding box center [239, 64] width 95 height 12
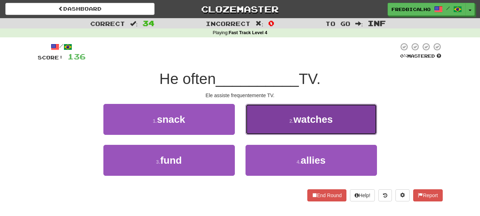
click at [293, 129] on button "2 . watches" at bounding box center [310, 119] width 131 height 31
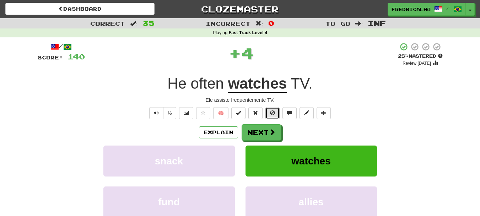
click at [276, 111] on button at bounding box center [272, 113] width 14 height 12
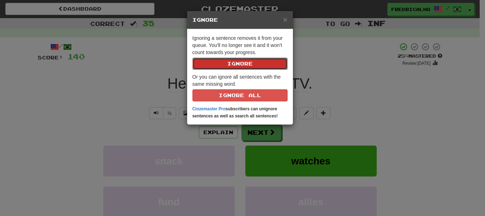
click at [192, 58] on button "Ignore" at bounding box center [239, 64] width 95 height 12
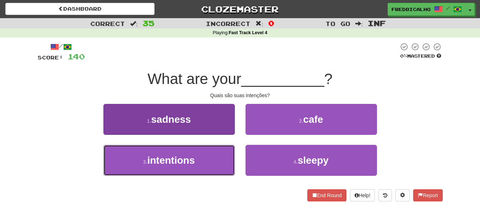
drag, startPoint x: 192, startPoint y: 163, endPoint x: 210, endPoint y: 156, distance: 19.3
click at [192, 163] on span "intentions" at bounding box center [171, 159] width 48 height 11
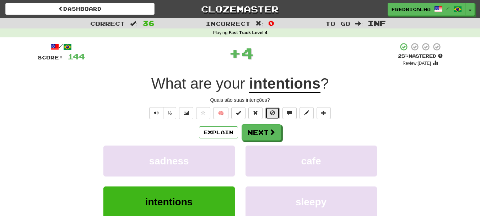
click at [270, 116] on button at bounding box center [272, 113] width 14 height 12
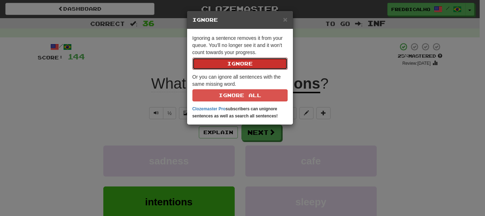
click at [192, 58] on button "Ignore" at bounding box center [239, 64] width 95 height 12
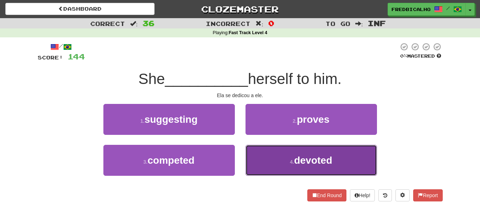
click at [271, 155] on button "4 . devoted" at bounding box center [310, 160] width 131 height 31
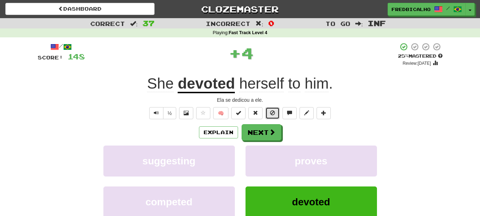
click at [273, 115] on button at bounding box center [272, 113] width 14 height 12
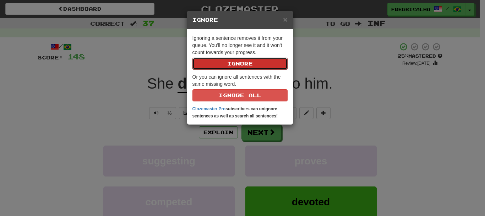
click at [192, 58] on button "Ignore" at bounding box center [239, 64] width 95 height 12
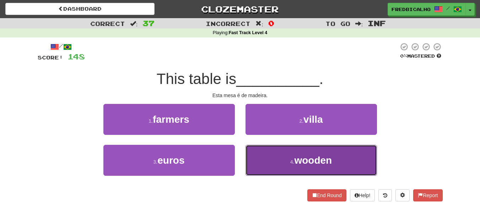
click at [284, 163] on button "4 . wooden" at bounding box center [310, 160] width 131 height 31
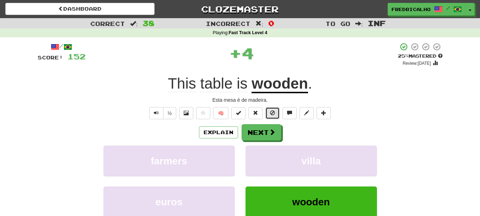
click at [273, 117] on button at bounding box center [272, 113] width 14 height 12
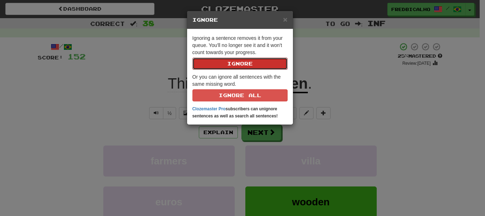
click at [192, 58] on button "Ignore" at bounding box center [239, 64] width 95 height 12
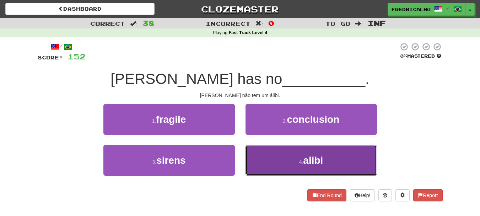
click at [291, 156] on button "4 . alibi" at bounding box center [310, 160] width 131 height 31
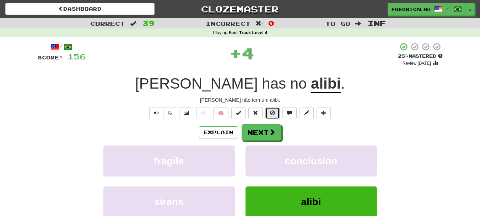
click at [274, 110] on span at bounding box center [272, 112] width 5 height 5
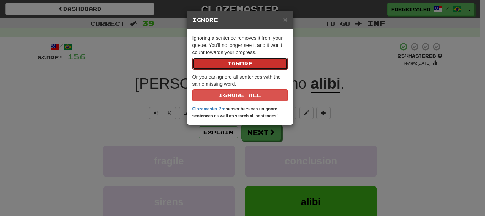
click at [192, 58] on button "Ignore" at bounding box center [239, 64] width 95 height 12
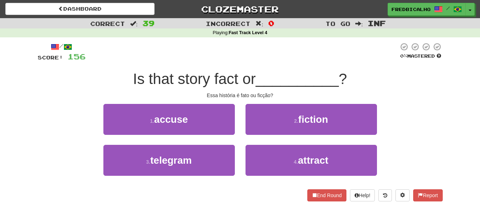
click at [320, 202] on div "/ Score: 156 0 % Mastered Is that story fact or __________ ? Essa história é fa…" at bounding box center [240, 124] width 405 height 174
click at [319, 194] on button "End Round" at bounding box center [326, 195] width 39 height 12
